Goal: Task Accomplishment & Management: Use online tool/utility

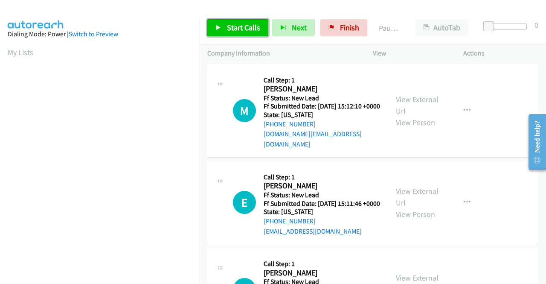
click at [230, 29] on span "Start Calls" at bounding box center [243, 28] width 33 height 10
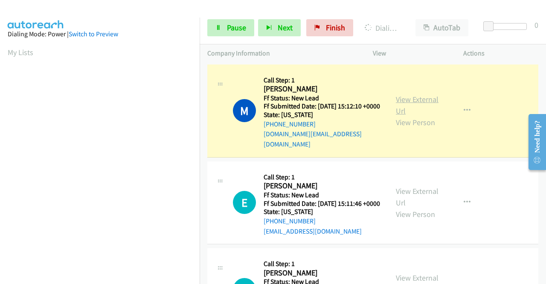
click at [396, 95] on link "View External Url" at bounding box center [417, 104] width 43 height 21
click at [0, 190] on aside "Dialing Mode: Power | Switch to Preview My Lists" at bounding box center [100, 65] width 200 height 472
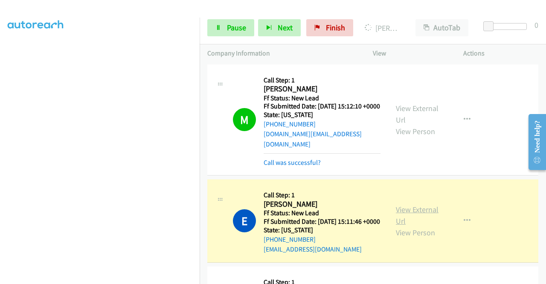
click at [413, 209] on link "View External Url" at bounding box center [417, 214] width 43 height 21
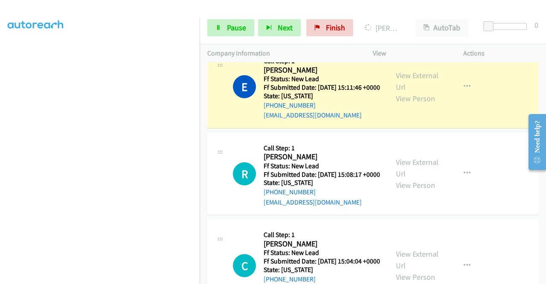
scroll to position [137, 0]
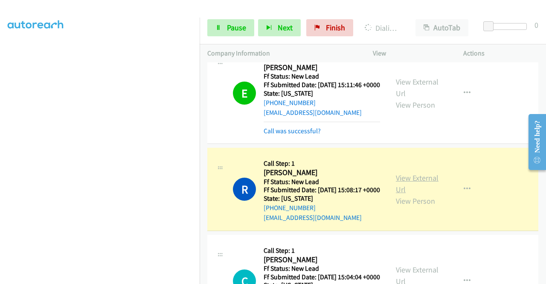
click at [403, 186] on link "View External Url" at bounding box center [417, 183] width 43 height 21
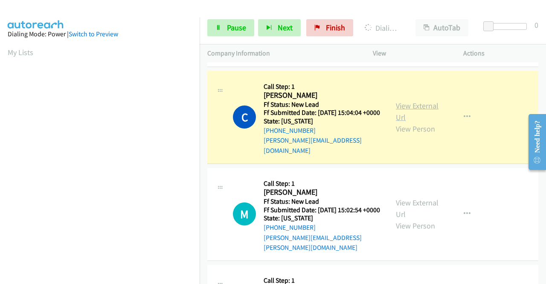
scroll to position [195, 0]
click at [418, 113] on link "View External Url" at bounding box center [417, 111] width 43 height 21
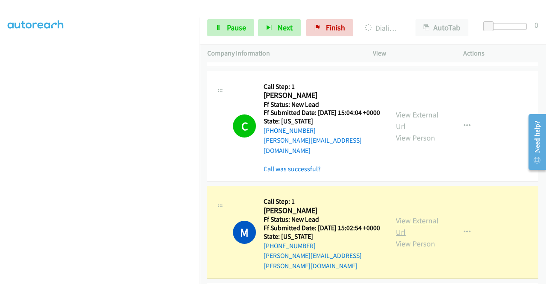
click at [419, 230] on link "View External Url" at bounding box center [417, 225] width 43 height 21
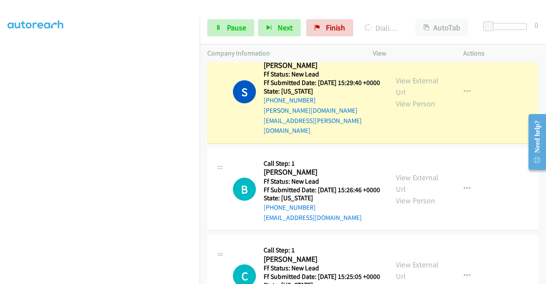
scroll to position [582, 0]
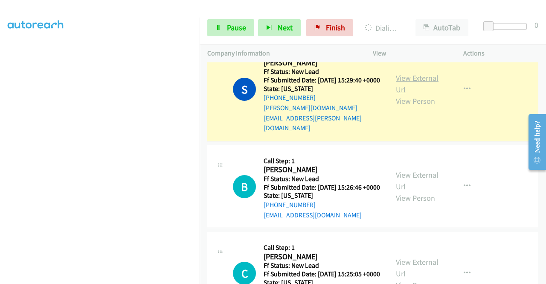
click at [428, 86] on link "View External Url" at bounding box center [417, 83] width 43 height 21
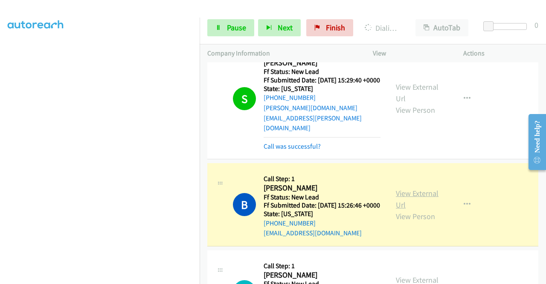
click at [404, 195] on link "View External Url" at bounding box center [417, 198] width 43 height 21
click at [131, 278] on section at bounding box center [100, 81] width 184 height 408
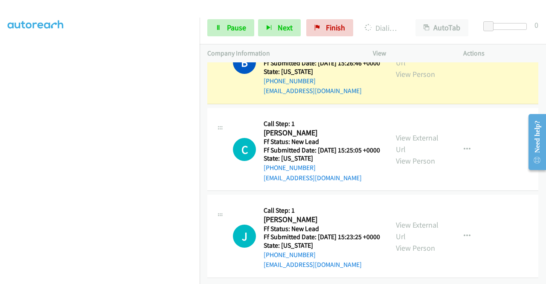
scroll to position [741, 0]
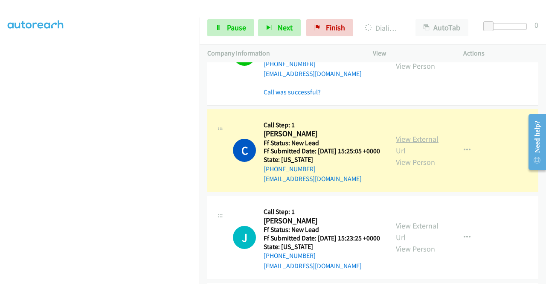
click at [404, 151] on link "View External Url" at bounding box center [417, 144] width 43 height 21
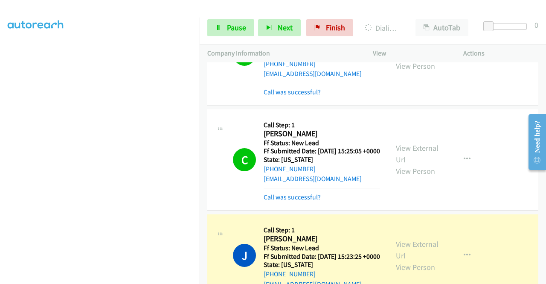
scroll to position [195, 0]
click at [410, 260] on link "View External Url" at bounding box center [417, 249] width 43 height 21
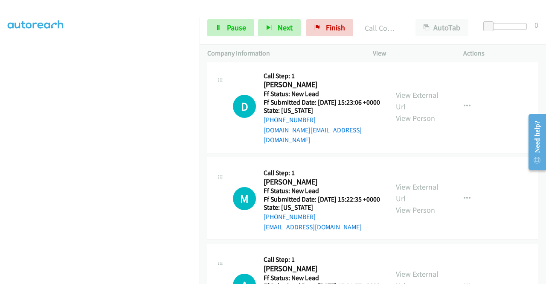
scroll to position [1010, 0]
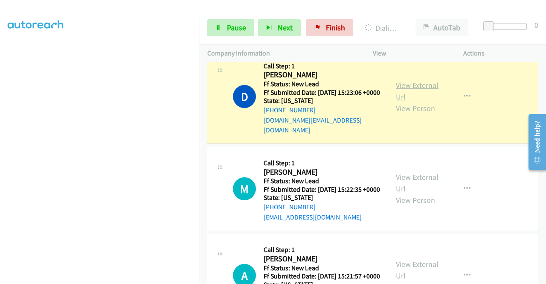
click at [400, 102] on link "View External Url" at bounding box center [417, 90] width 43 height 21
click at [228, 21] on link "Pause" at bounding box center [230, 27] width 47 height 17
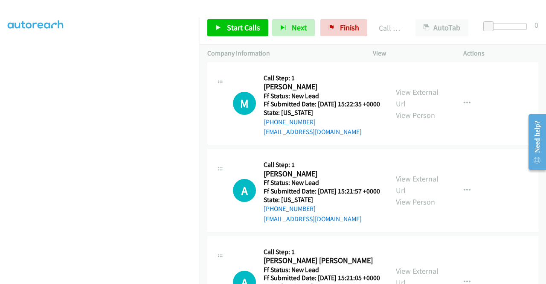
scroll to position [1127, 0]
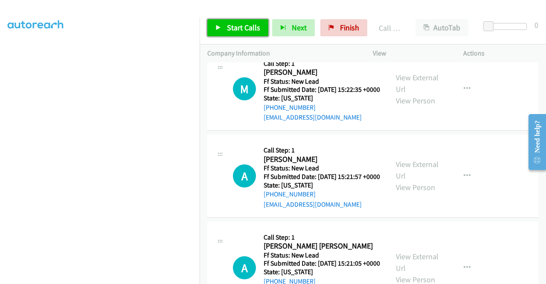
click at [244, 33] on link "Start Calls" at bounding box center [237, 27] width 61 height 17
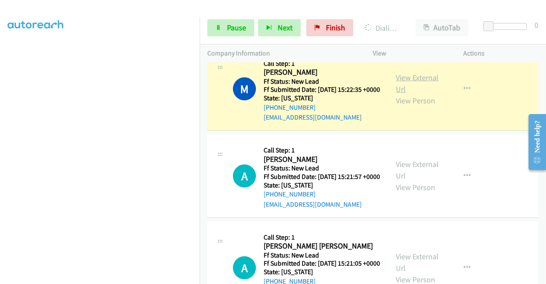
click at [411, 94] on link "View External Url" at bounding box center [417, 83] width 43 height 21
click at [0, 187] on aside "Dialing Mode: Power | Switch to Preview My Lists" at bounding box center [100, 65] width 200 height 472
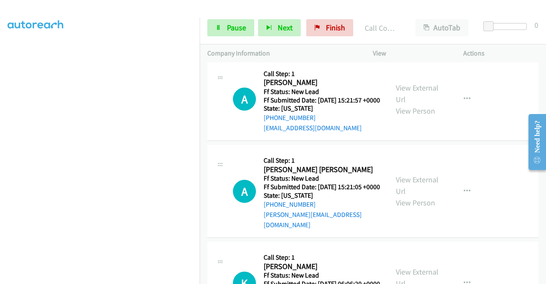
scroll to position [1236, 0]
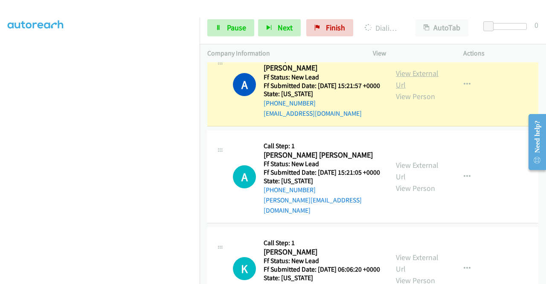
click at [410, 90] on link "View External Url" at bounding box center [417, 78] width 43 height 21
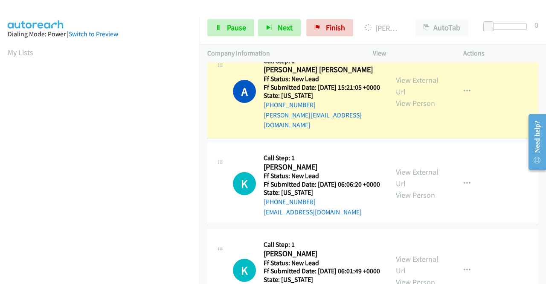
scroll to position [1342, 0]
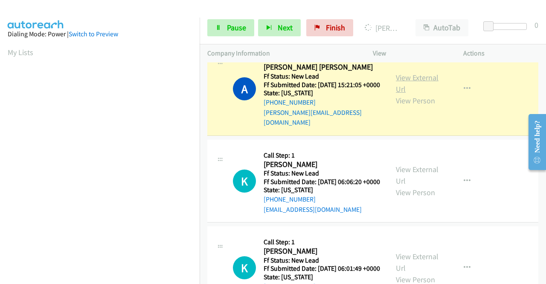
click at [415, 94] on link "View External Url" at bounding box center [417, 83] width 43 height 21
drag, startPoint x: 0, startPoint y: 173, endPoint x: 12, endPoint y: 182, distance: 15.2
click at [0, 173] on aside "Dialing Mode: Power | Switch to Preview My Lists" at bounding box center [100, 65] width 200 height 472
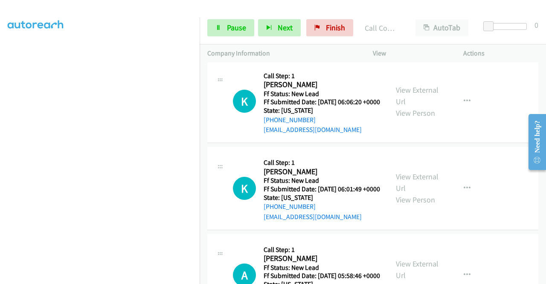
scroll to position [1428, 0]
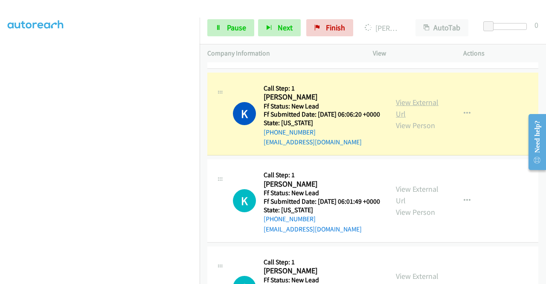
click at [411, 119] on link "View External Url" at bounding box center [417, 107] width 43 height 21
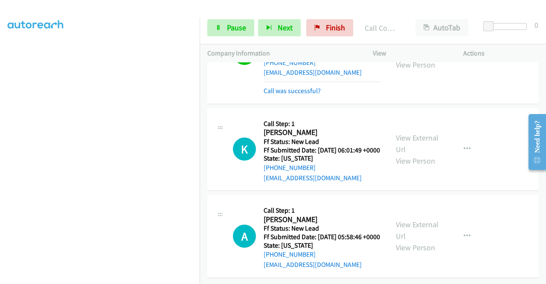
scroll to position [1563, 0]
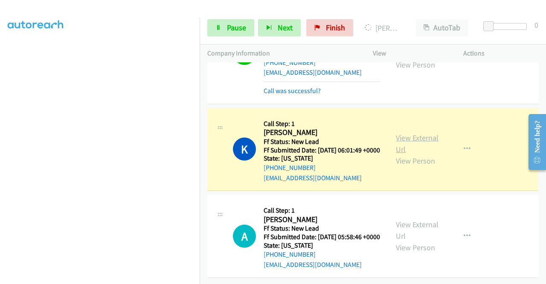
click at [419, 133] on link "View External Url" at bounding box center [417, 143] width 43 height 21
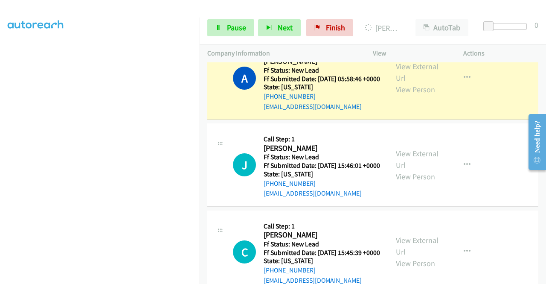
scroll to position [1679, 0]
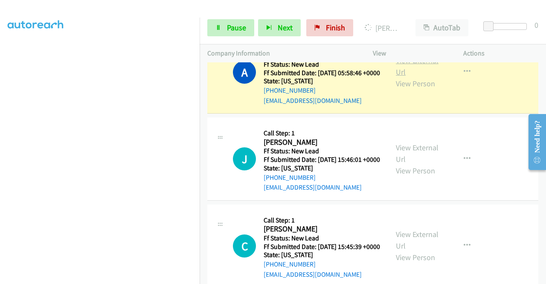
click at [416, 77] on link "View External Url" at bounding box center [417, 65] width 43 height 21
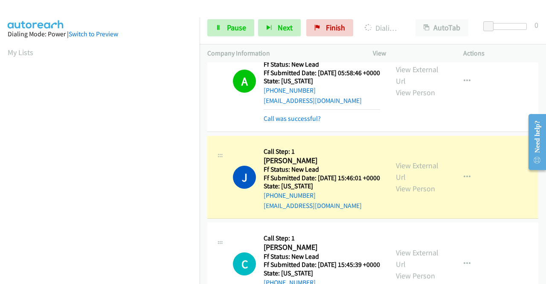
click at [411, 194] on div "View External Url View Person" at bounding box center [418, 177] width 44 height 35
click at [415, 182] on link "View External Url" at bounding box center [417, 170] width 43 height 21
click at [0, 163] on aside "Dialing Mode: Power | Switch to Preview My Lists" at bounding box center [100, 65] width 200 height 472
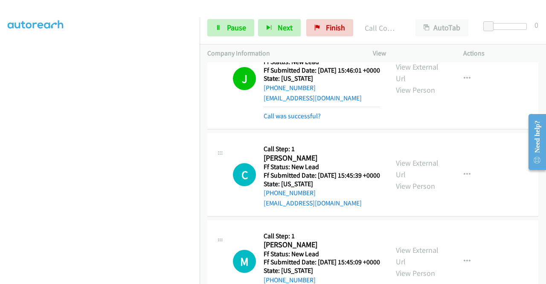
scroll to position [1790, 0]
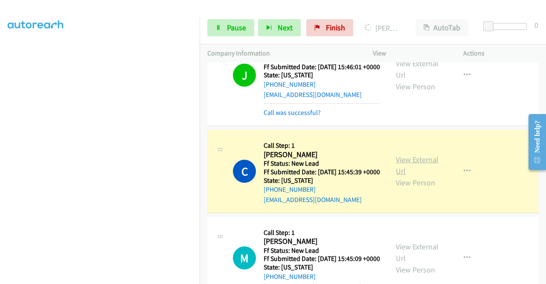
click at [413, 176] on link "View External Url" at bounding box center [417, 164] width 43 height 21
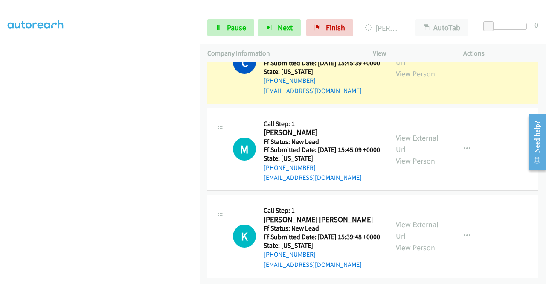
scroll to position [1919, 0]
click at [0, 183] on aside "Dialing Mode: Power | Switch to Preview My Lists" at bounding box center [100, 65] width 200 height 472
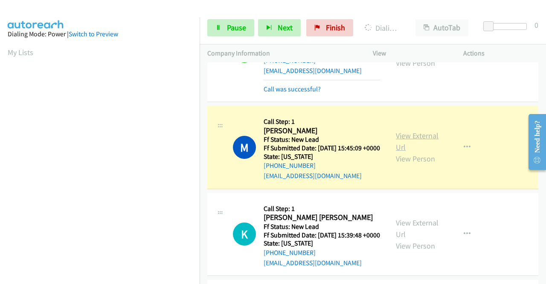
click at [396, 152] on link "View External Url" at bounding box center [417, 141] width 43 height 21
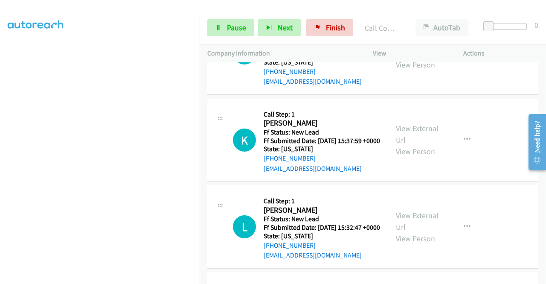
scroll to position [2129, 0]
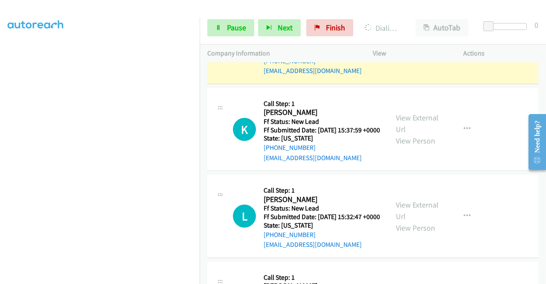
click at [406, 47] on link "View External Url" at bounding box center [417, 36] width 43 height 21
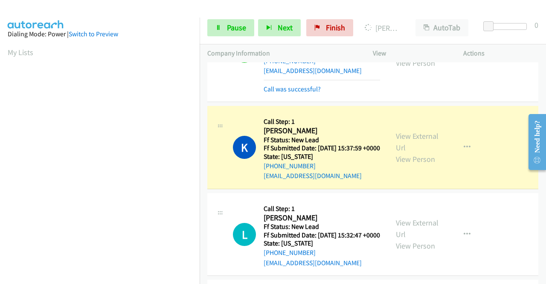
click at [421, 165] on div "View External Url View Person" at bounding box center [418, 147] width 44 height 35
click at [408, 165] on div "View External Url View Person" at bounding box center [418, 147] width 44 height 35
click at [414, 152] on link "View External Url" at bounding box center [417, 141] width 43 height 21
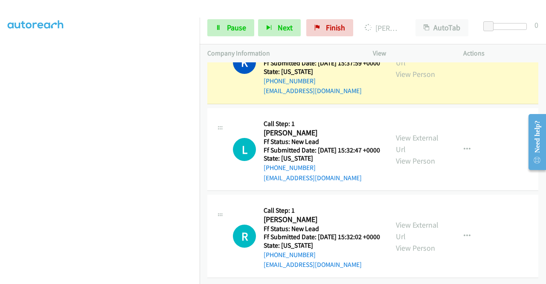
scroll to position [2266, 0]
click at [201, 106] on td "K Callback Scheduled Call Step: 1 [PERSON_NAME] America/New_York Ff Status: New…" at bounding box center [373, 62] width 346 height 87
click at [0, 147] on aside "Dialing Mode: Power | Switch to Preview My Lists" at bounding box center [100, 65] width 200 height 472
click at [242, 30] on span "Pause" at bounding box center [236, 28] width 19 height 10
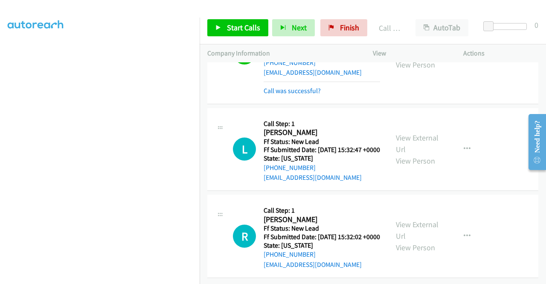
click at [259, 37] on div "Start Calls Pause Next Finish Call Completed AutoTab AutoTab 0" at bounding box center [373, 28] width 346 height 33
click at [256, 34] on link "Start Calls" at bounding box center [237, 27] width 61 height 17
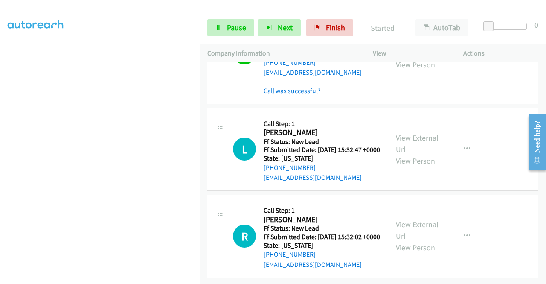
click at [275, 96] on div "Call was successful?" at bounding box center [322, 91] width 116 height 10
click at [275, 95] on link "Call was successful?" at bounding box center [292, 91] width 57 height 8
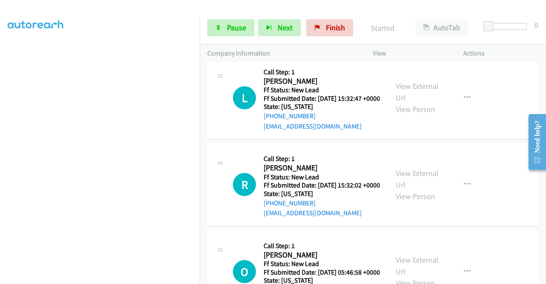
click at [454, 44] on div "View External Url View Person View External Url Email Schedule/Manage Callback …" at bounding box center [437, 10] width 98 height 67
click at [458, 19] on button "button" at bounding box center [467, 10] width 23 height 17
click at [393, 92] on link "Add to do not call list" at bounding box center [421, 83] width 113 height 17
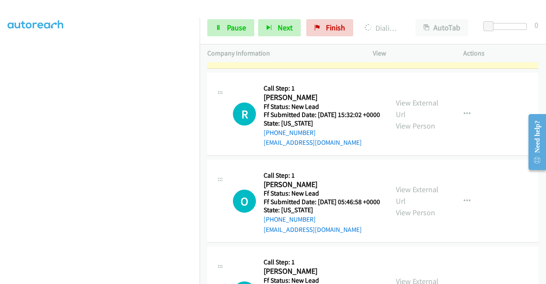
scroll to position [2344, 0]
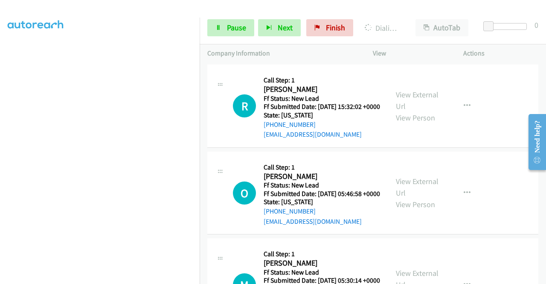
click at [404, 24] on link "View External Url" at bounding box center [417, 13] width 43 height 21
click at [0, 149] on aside "Dialing Mode: Power | Switch to Preview My Lists" at bounding box center [100, 65] width 200 height 472
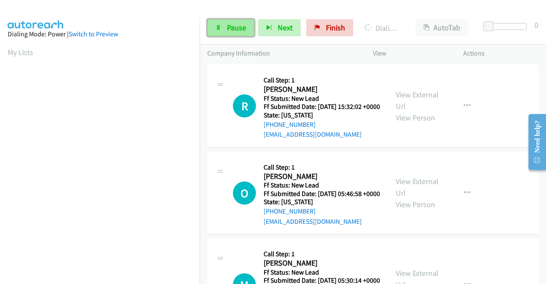
click at [237, 25] on span "Pause" at bounding box center [236, 28] width 19 height 10
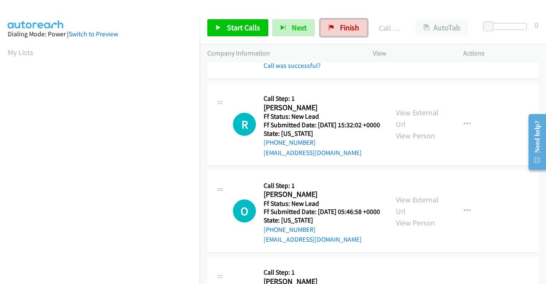
drag, startPoint x: 337, startPoint y: 26, endPoint x: 309, endPoint y: 41, distance: 31.9
click at [340, 26] on span "Finish" at bounding box center [349, 28] width 19 height 10
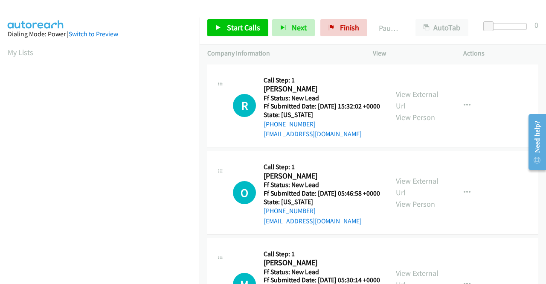
click at [220, 16] on div "Start Calls Pause Next Finish Paused AutoTab AutoTab 0" at bounding box center [373, 28] width 346 height 33
click at [234, 26] on span "Start Calls" at bounding box center [243, 28] width 33 height 10
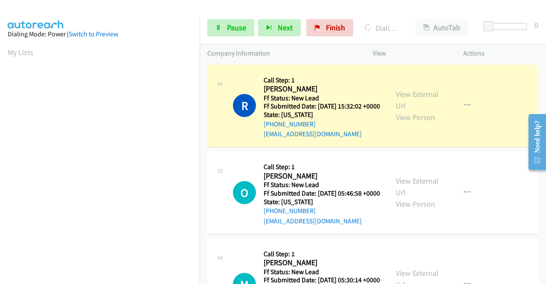
click at [405, 92] on div "View External Url View Person" at bounding box center [418, 105] width 44 height 35
click at [399, 96] on link "View External Url" at bounding box center [417, 99] width 43 height 21
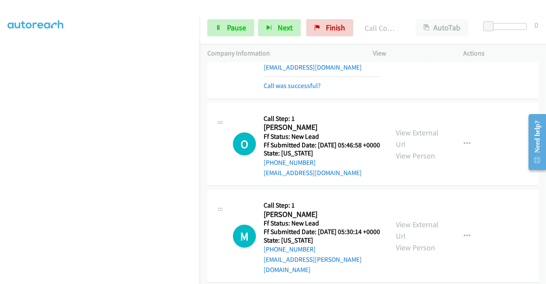
scroll to position [66, 0]
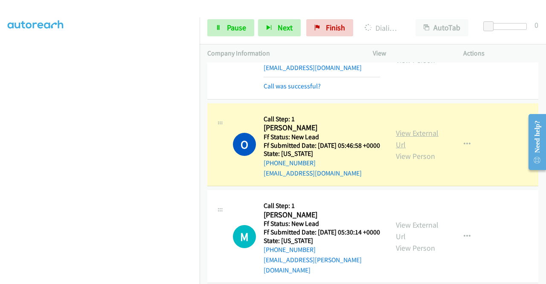
click at [412, 144] on link "View External Url" at bounding box center [417, 138] width 43 height 21
click at [245, 19] on div "Start Calls Pause Next Finish Dialing Omotayo Montes AutoTab AutoTab 0" at bounding box center [373, 28] width 346 height 33
click at [229, 24] on span "Pause" at bounding box center [236, 28] width 19 height 10
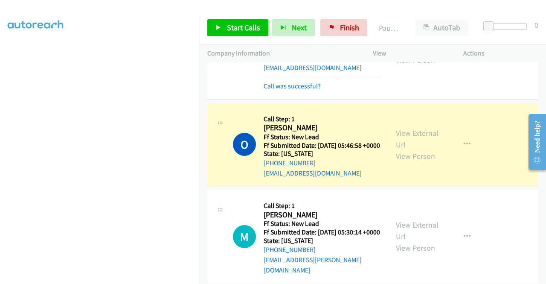
scroll to position [172, 0]
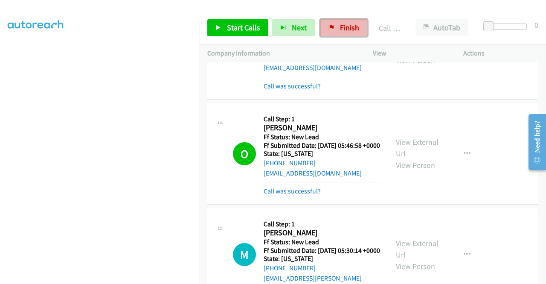
click at [341, 26] on span "Finish" at bounding box center [349, 28] width 19 height 10
